Goal: Task Accomplishment & Management: Manage account settings

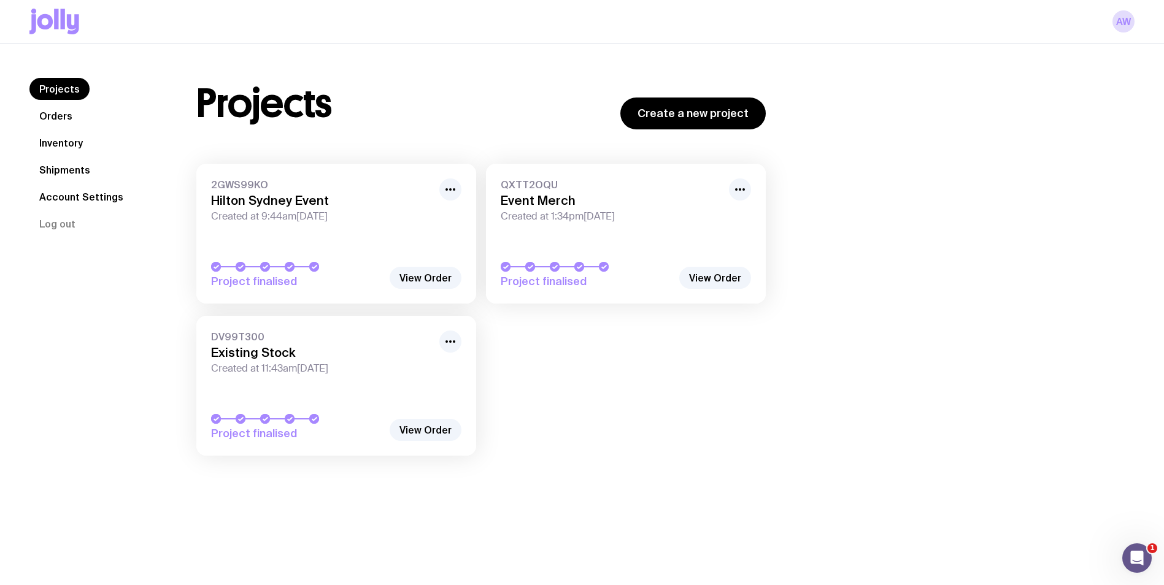
click at [339, 394] on link "DV99T300 Existing Stock Created at 11:43am[DATE] Project finalised" at bounding box center [336, 386] width 280 height 140
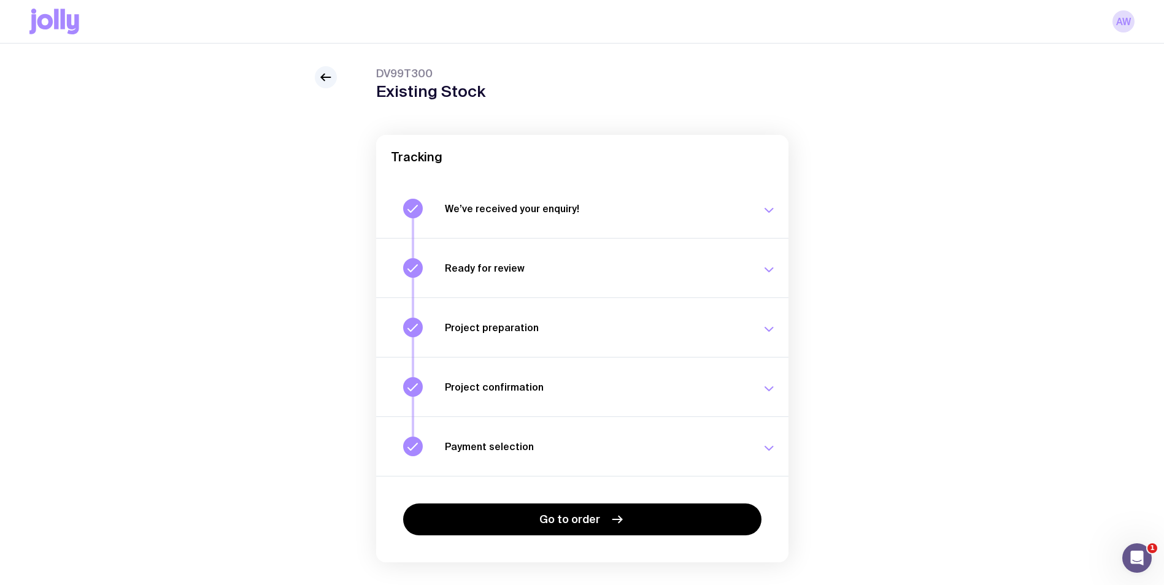
scroll to position [53, 0]
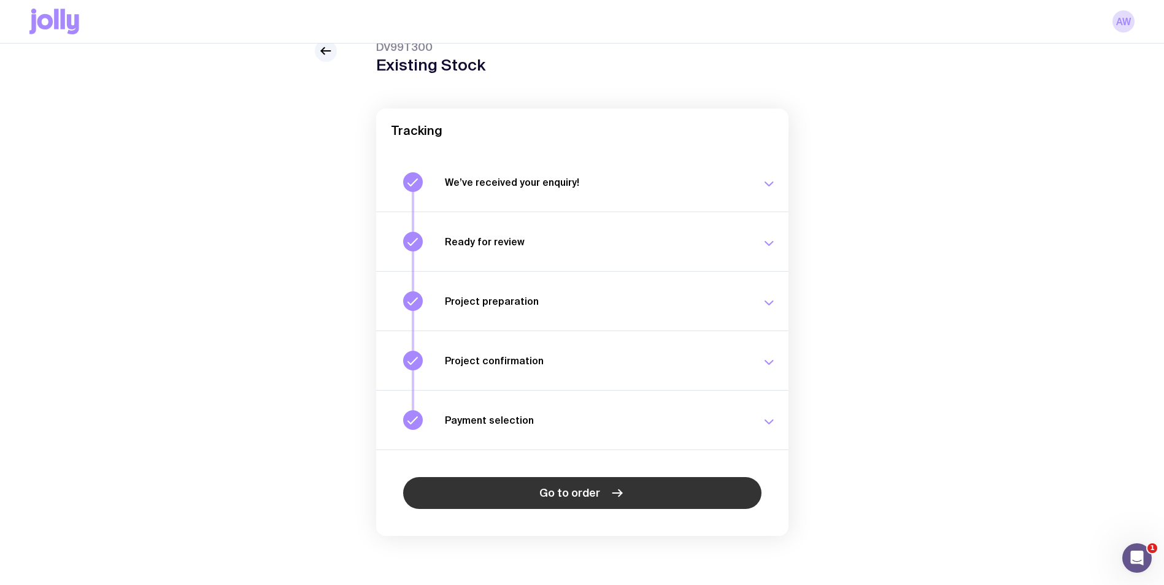
click at [561, 496] on span "Go to order" at bounding box center [569, 493] width 61 height 15
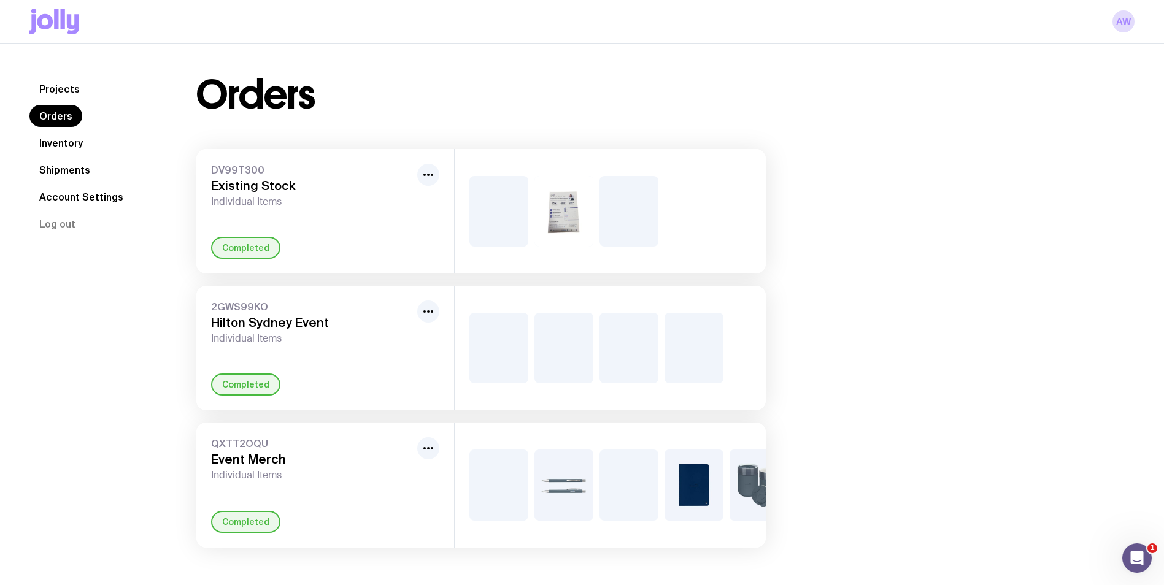
scroll to position [44, 0]
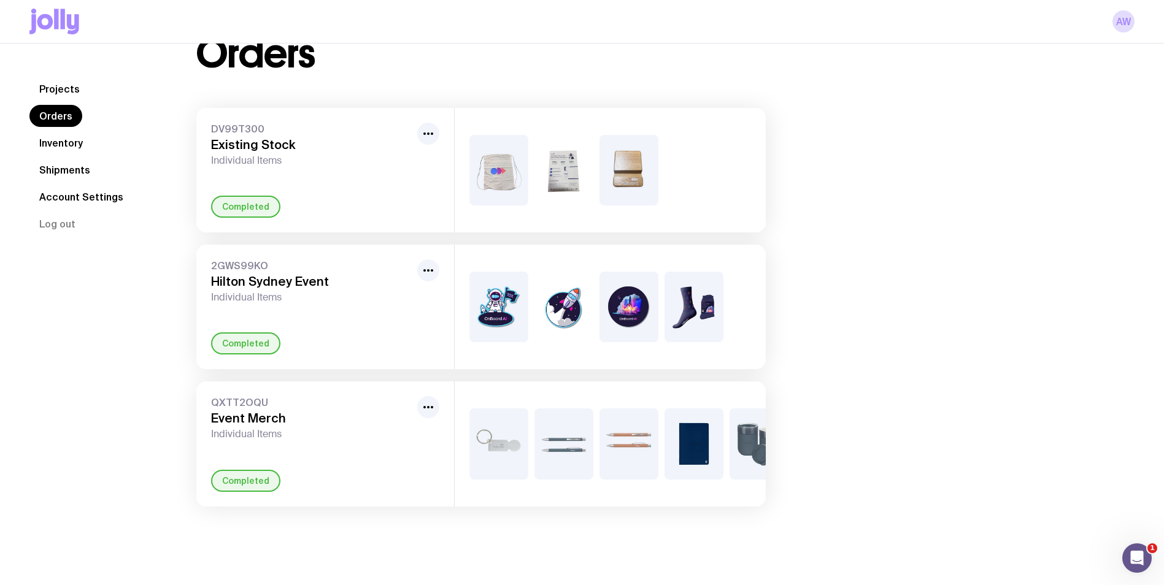
click at [332, 172] on div "DV99T300 Existing Stock Individual Items Completed" at bounding box center [325, 170] width 258 height 125
click at [69, 144] on link "Inventory" at bounding box center [60, 143] width 63 height 22
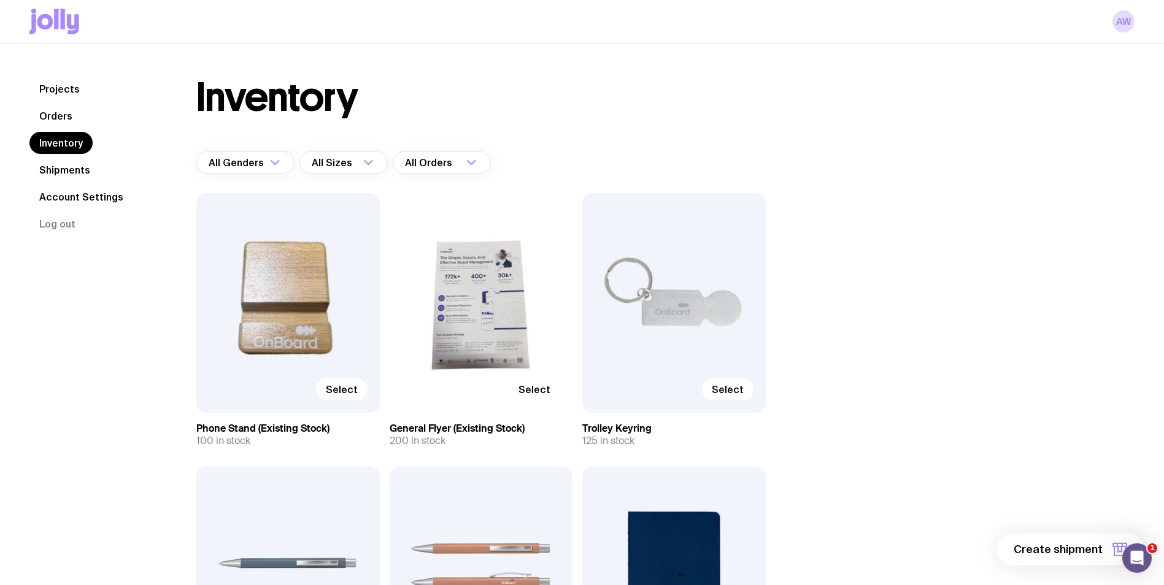
click at [334, 305] on div "Select" at bounding box center [287, 303] width 183 height 220
click at [354, 387] on span "Select" at bounding box center [342, 390] width 32 height 12
click at [0, 0] on input "Select" at bounding box center [0, 0] width 0 height 0
click at [341, 395] on span "Selected" at bounding box center [336, 390] width 44 height 12
click at [0, 0] on input "Selected" at bounding box center [0, 0] width 0 height 0
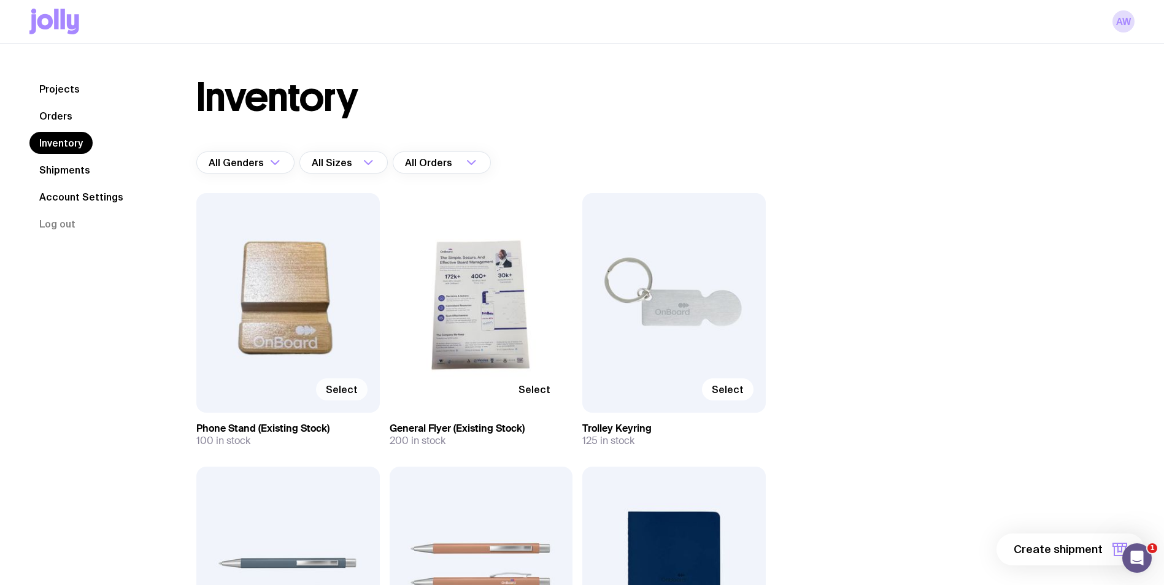
click at [342, 398] on label "Select" at bounding box center [342, 390] width 52 height 22
click at [0, 0] on input "Select" at bounding box center [0, 0] width 0 height 0
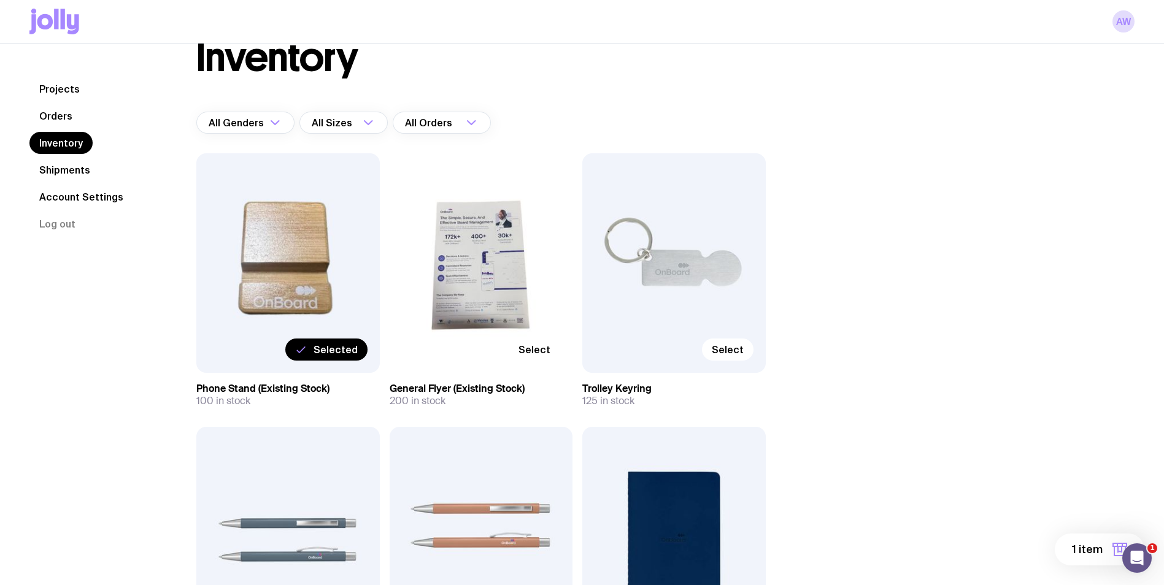
scroll to position [61, 0]
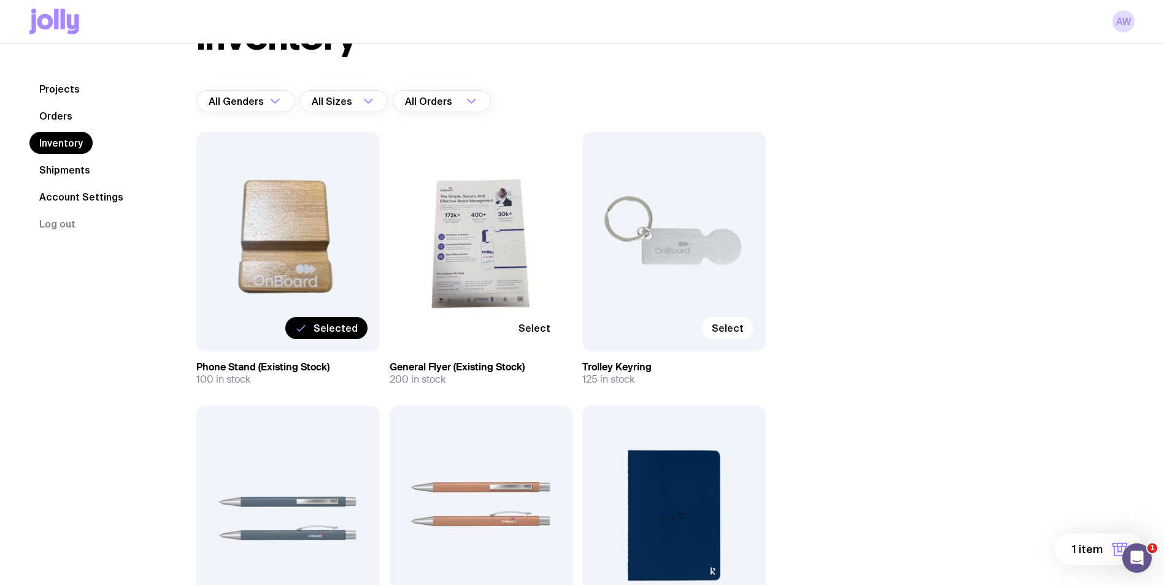
click at [347, 331] on span "Selected" at bounding box center [336, 328] width 44 height 12
click at [0, 0] on input "Selected" at bounding box center [0, 0] width 0 height 0
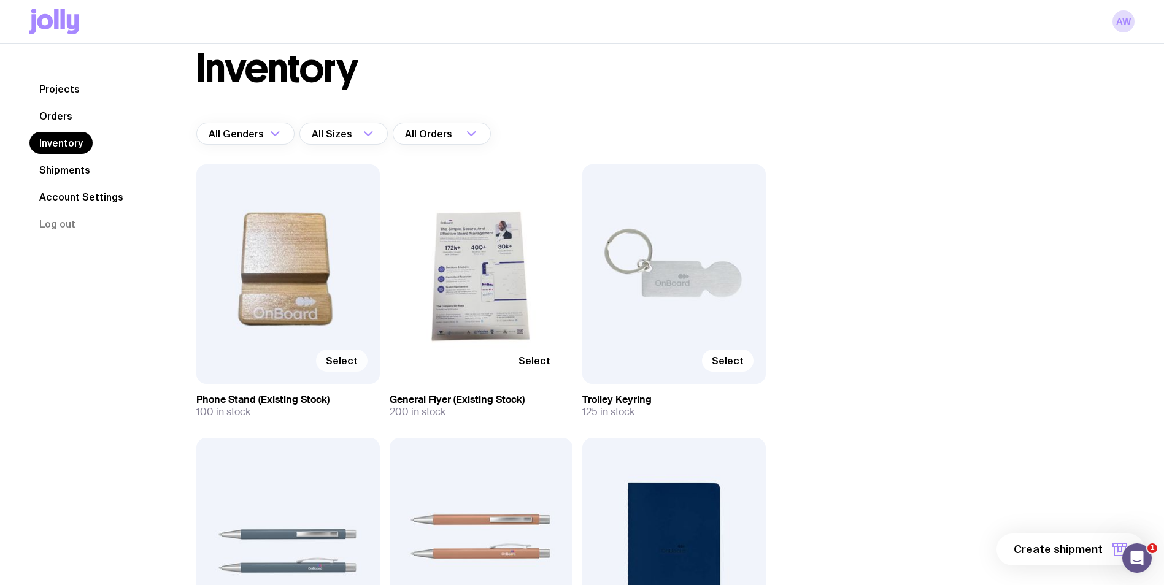
scroll to position [0, 0]
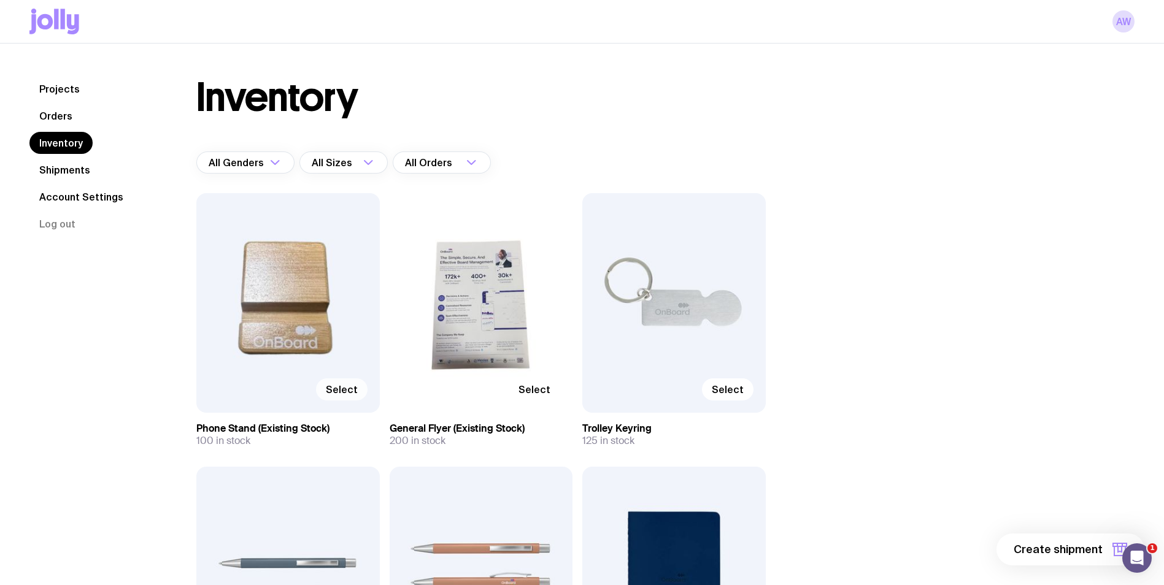
click at [353, 389] on span "Select" at bounding box center [342, 390] width 32 height 12
click at [0, 0] on input "Select" at bounding box center [0, 0] width 0 height 0
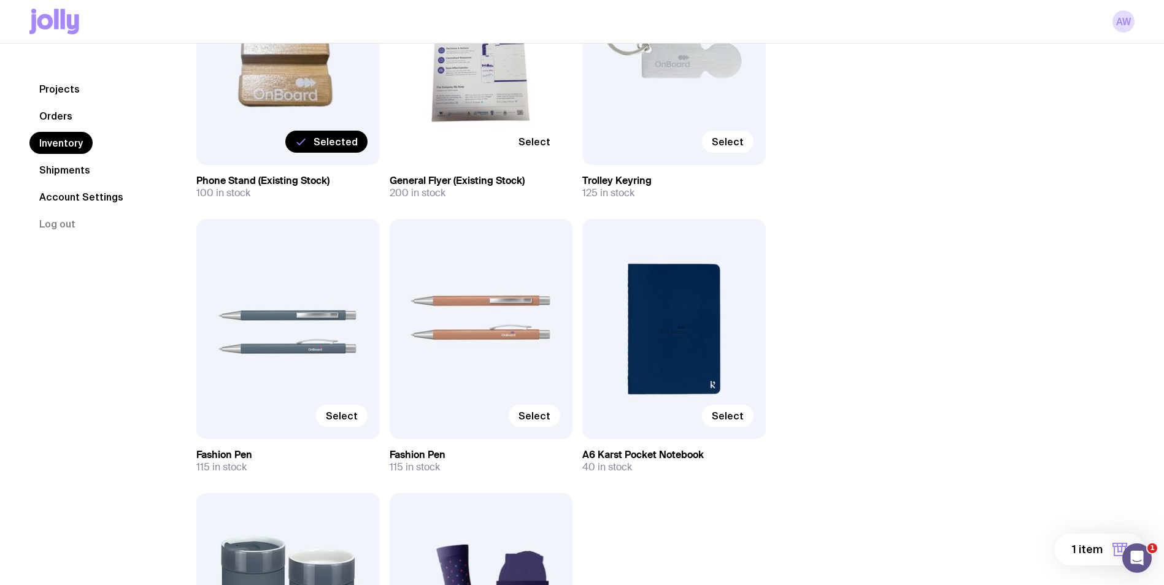
scroll to position [307, 0]
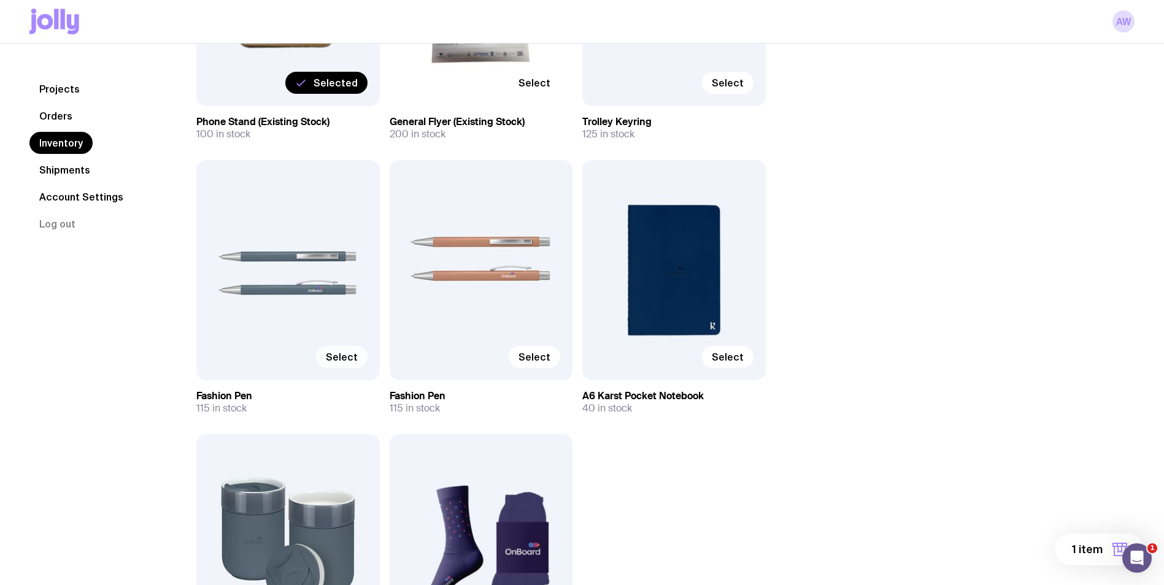
click at [349, 367] on label "Select" at bounding box center [342, 357] width 52 height 22
click at [0, 0] on input "Select" at bounding box center [0, 0] width 0 height 0
click at [547, 363] on span "Select" at bounding box center [535, 357] width 32 height 12
click at [0, 0] on input "Select" at bounding box center [0, 0] width 0 height 0
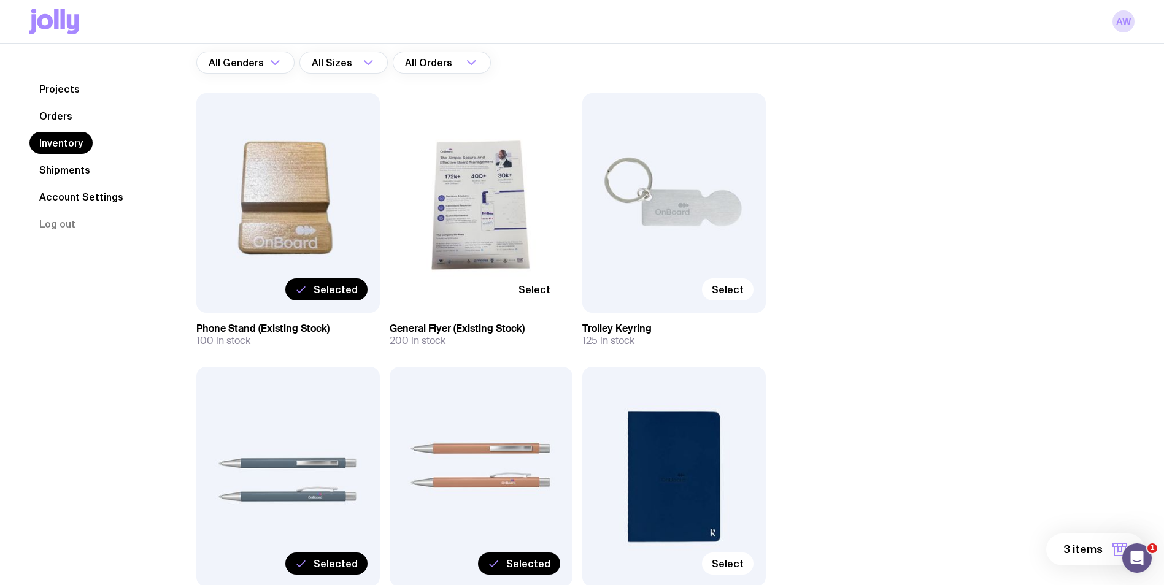
scroll to position [0, 0]
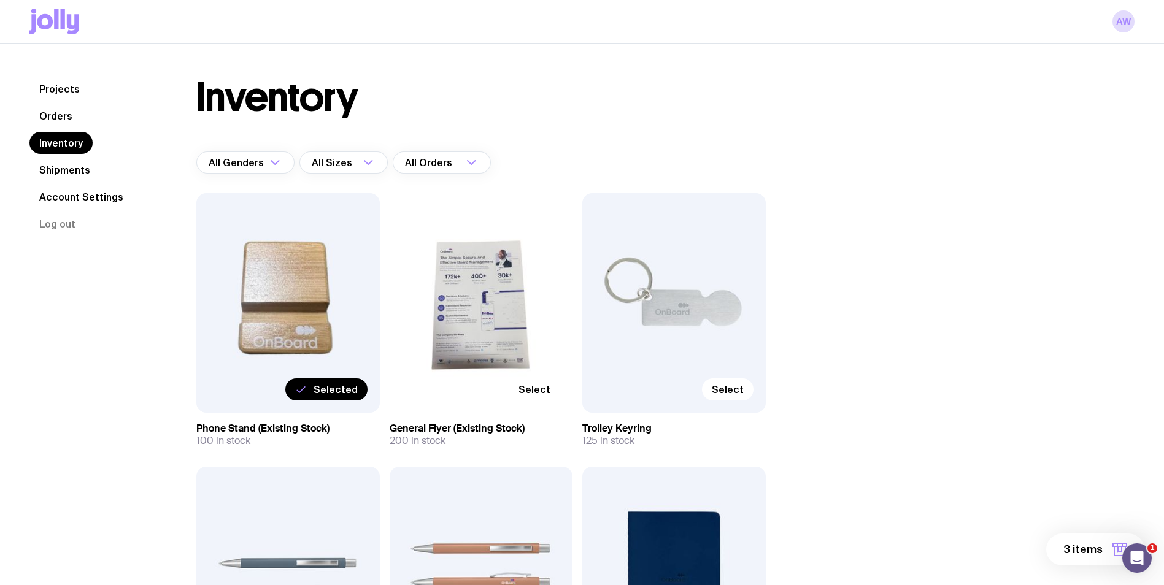
click at [344, 391] on span "Selected" at bounding box center [336, 390] width 44 height 12
click at [0, 0] on input "Selected" at bounding box center [0, 0] width 0 height 0
click at [75, 143] on link "Inventory" at bounding box center [60, 143] width 63 height 22
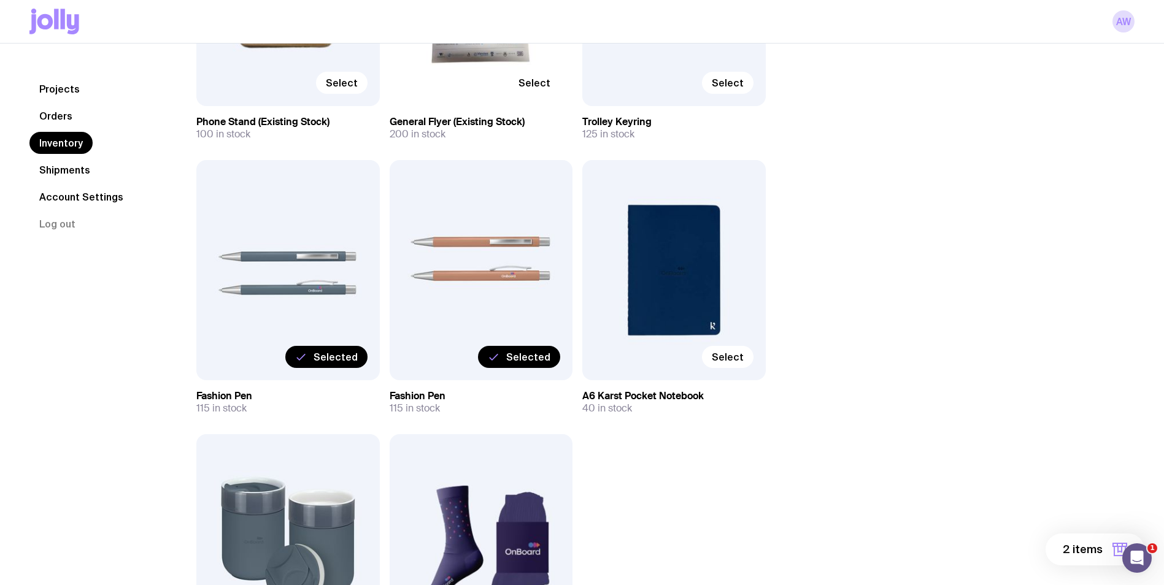
scroll to position [491, 0]
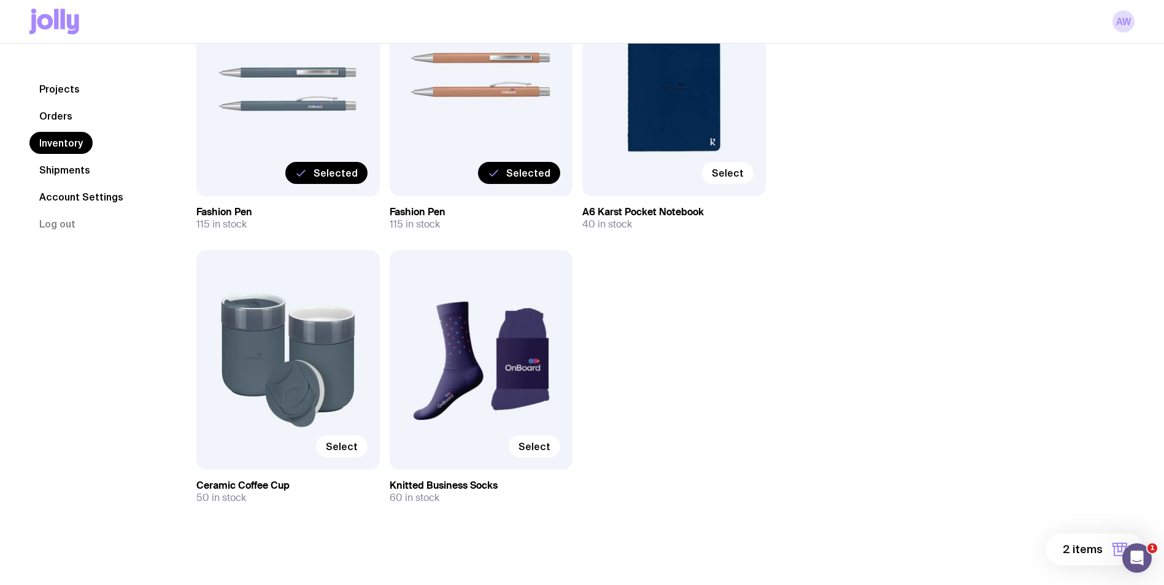
click at [533, 180] on label "Selected" at bounding box center [519, 173] width 82 height 22
click at [0, 0] on input "Selected" at bounding box center [0, 0] width 0 height 0
click at [323, 173] on span "Selected" at bounding box center [336, 173] width 44 height 12
click at [0, 0] on input "Selected" at bounding box center [0, 0] width 0 height 0
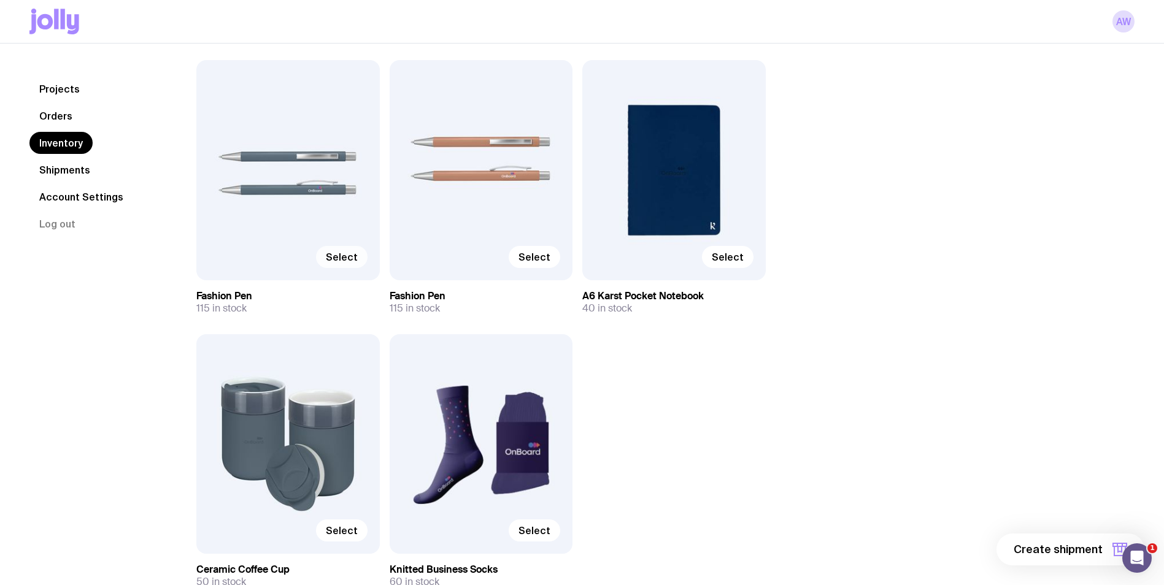
scroll to position [493, 0]
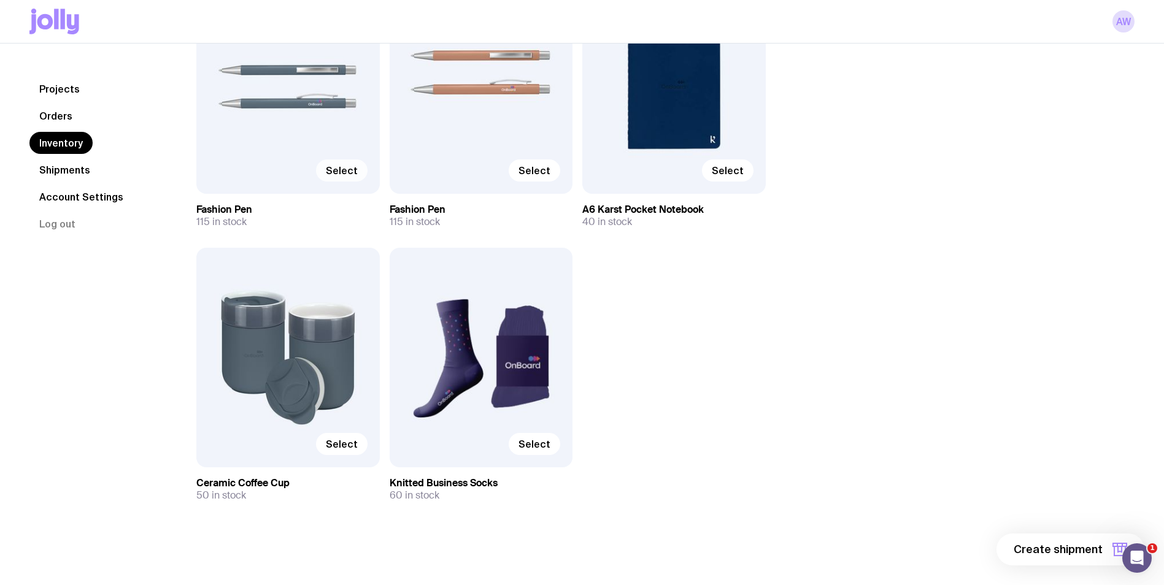
click at [61, 181] on nav "Projects Orders Inventory Shipments Account Settings Log out" at bounding box center [97, 156] width 137 height 157
click at [74, 171] on link "Shipments" at bounding box center [64, 170] width 71 height 22
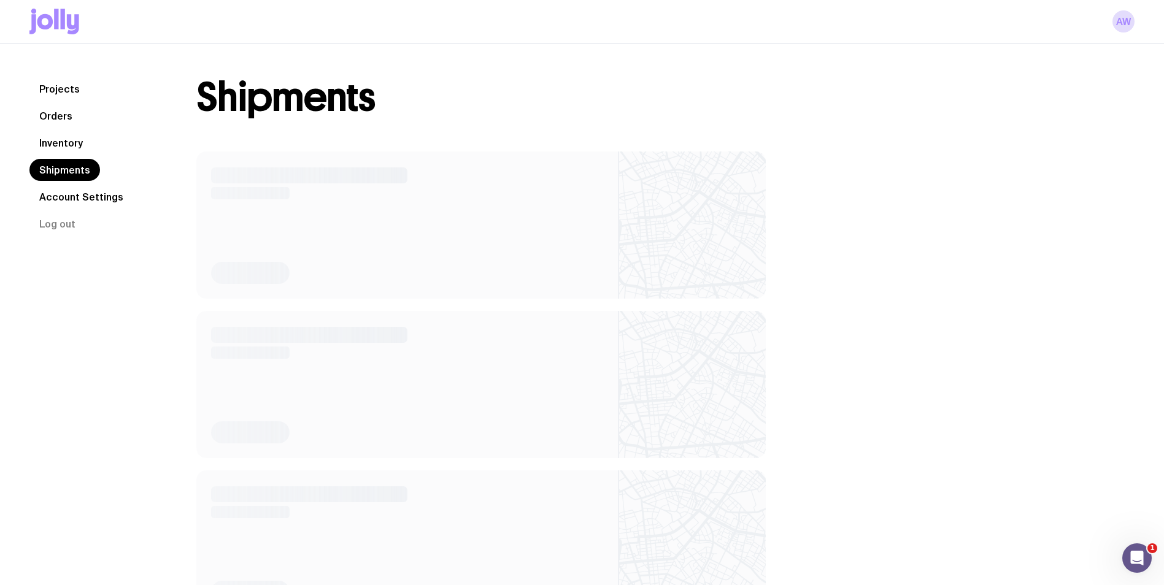
click at [68, 111] on link "Orders" at bounding box center [55, 116] width 53 height 22
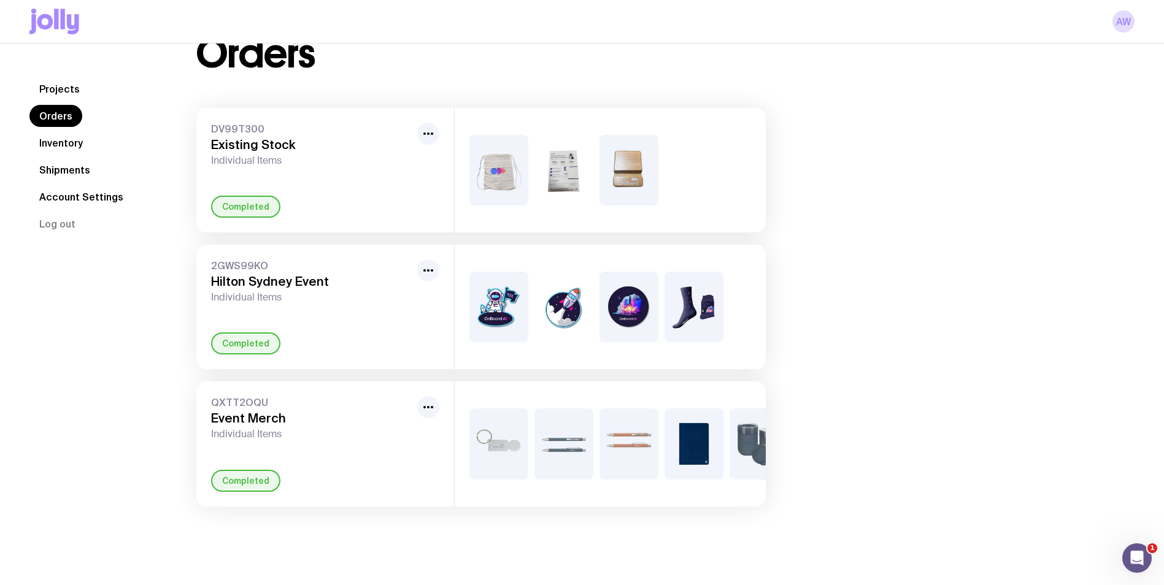
click at [75, 88] on link "Projects" at bounding box center [59, 89] width 60 height 22
